Goal: Task Accomplishment & Management: Use online tool/utility

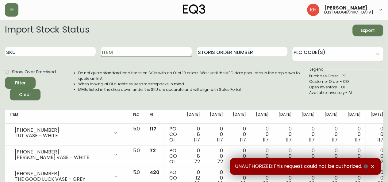
click at [118, 51] on input "Item" at bounding box center [146, 52] width 91 height 10
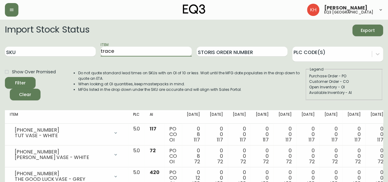
type input "trace"
click at [5, 77] on button "Filter" at bounding box center [20, 83] width 31 height 12
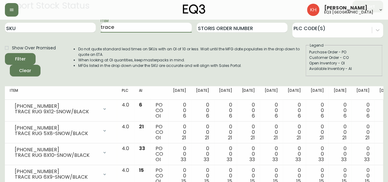
scroll to position [68, 0]
